Goal: Find specific page/section: Find specific page/section

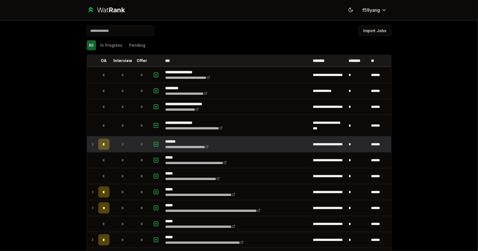
click at [92, 145] on icon at bounding box center [92, 144] width 1 height 2
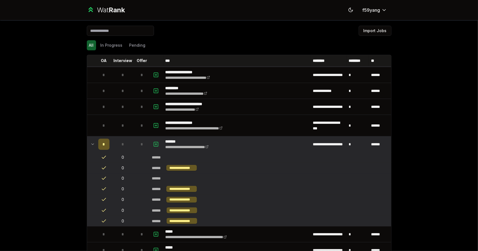
click at [90, 145] on icon at bounding box center [92, 144] width 4 height 7
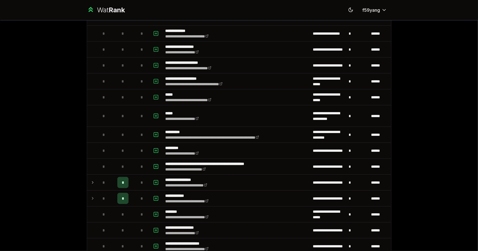
scroll to position [310, 0]
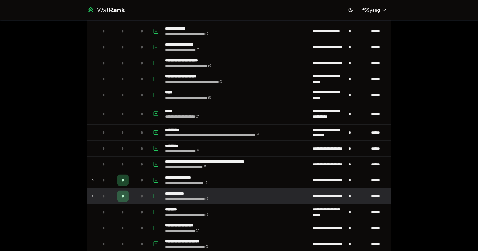
click at [87, 194] on td at bounding box center [91, 197] width 9 height 16
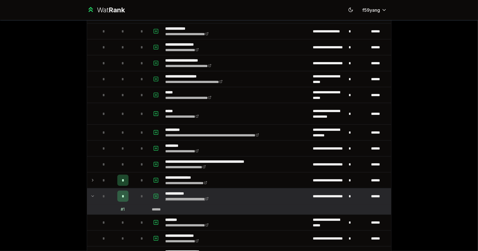
click at [177, 197] on link "**********" at bounding box center [186, 199] width 43 height 4
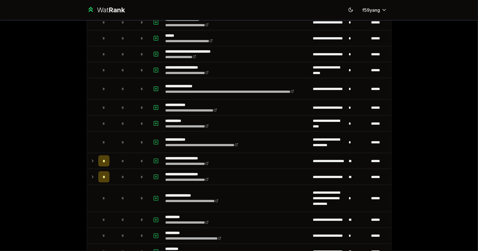
scroll to position [533, 0]
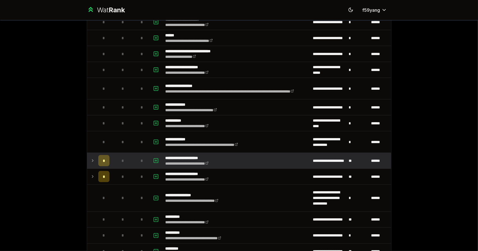
click at [90, 158] on icon at bounding box center [92, 161] width 4 height 7
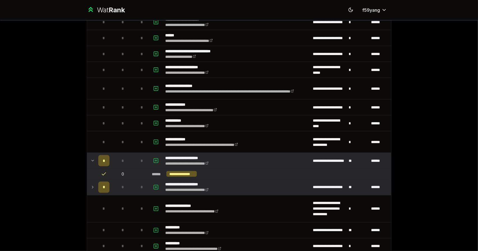
click at [90, 185] on icon at bounding box center [92, 187] width 4 height 7
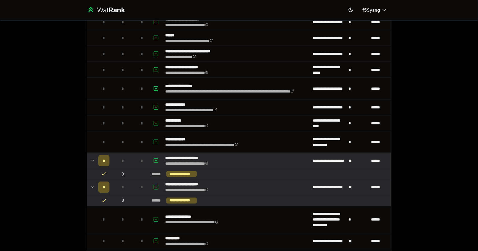
click at [90, 185] on icon at bounding box center [92, 187] width 4 height 7
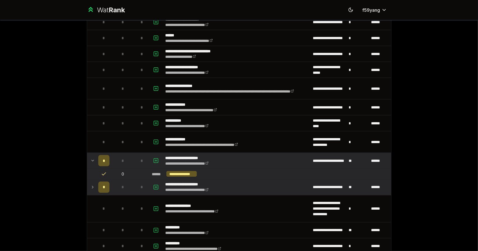
click at [90, 159] on icon at bounding box center [92, 161] width 4 height 7
click at [90, 158] on icon at bounding box center [92, 161] width 4 height 7
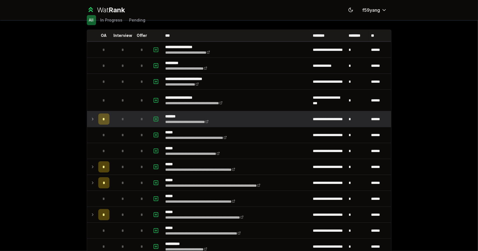
scroll to position [0, 0]
